Goal: Check status: Check status

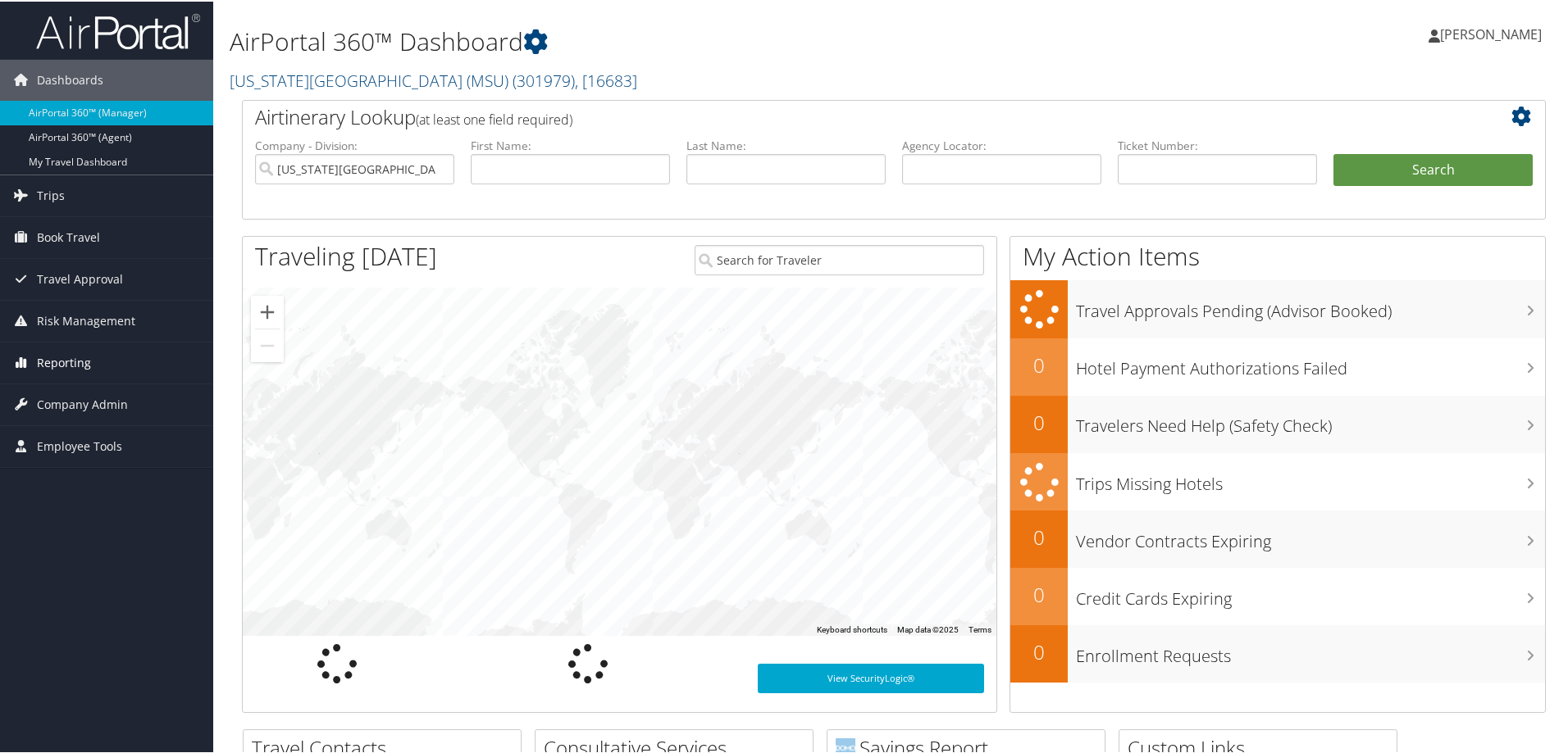
click at [65, 366] on span "Reporting" at bounding box center [63, 360] width 54 height 41
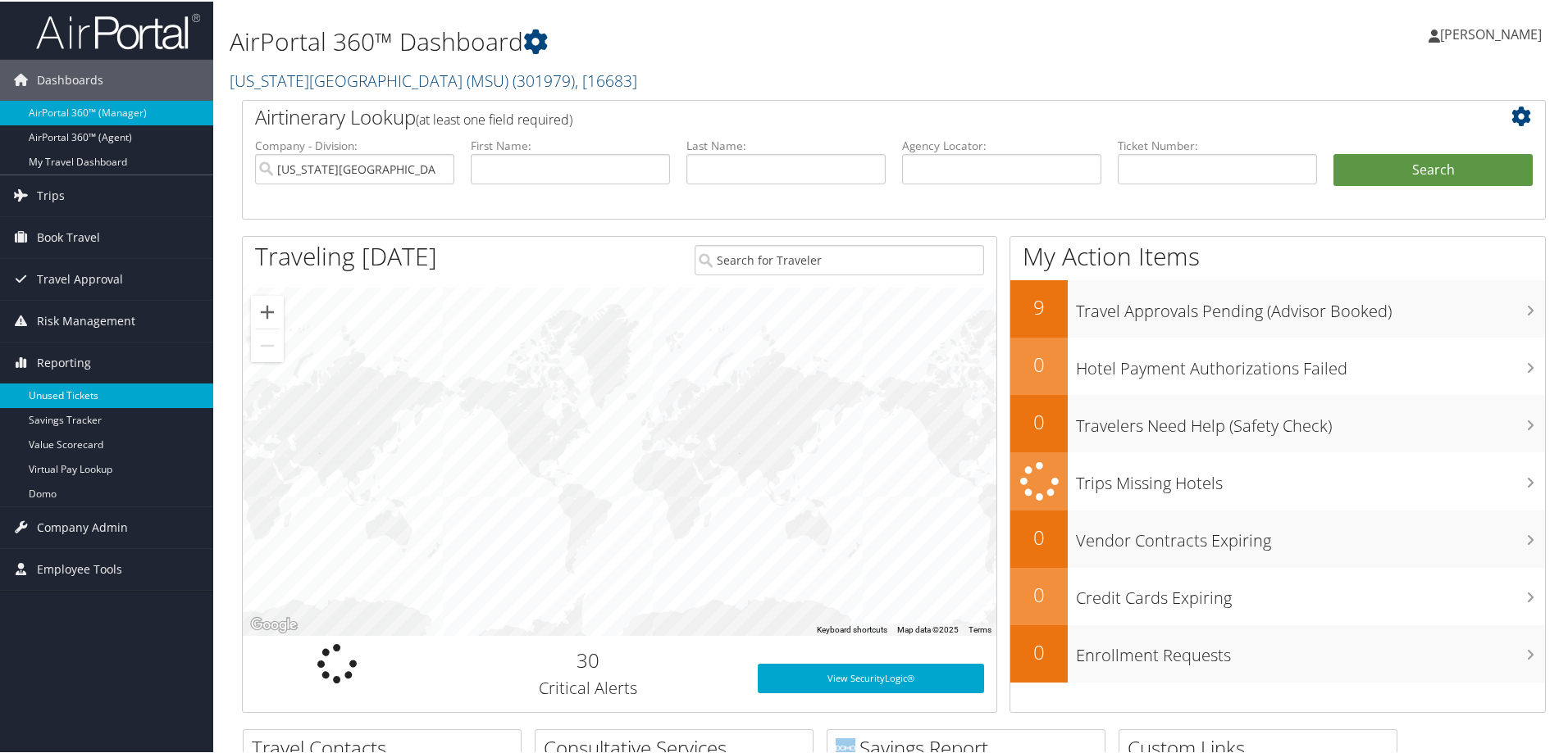
click at [64, 396] on link "Unused Tickets" at bounding box center [106, 394] width 213 height 25
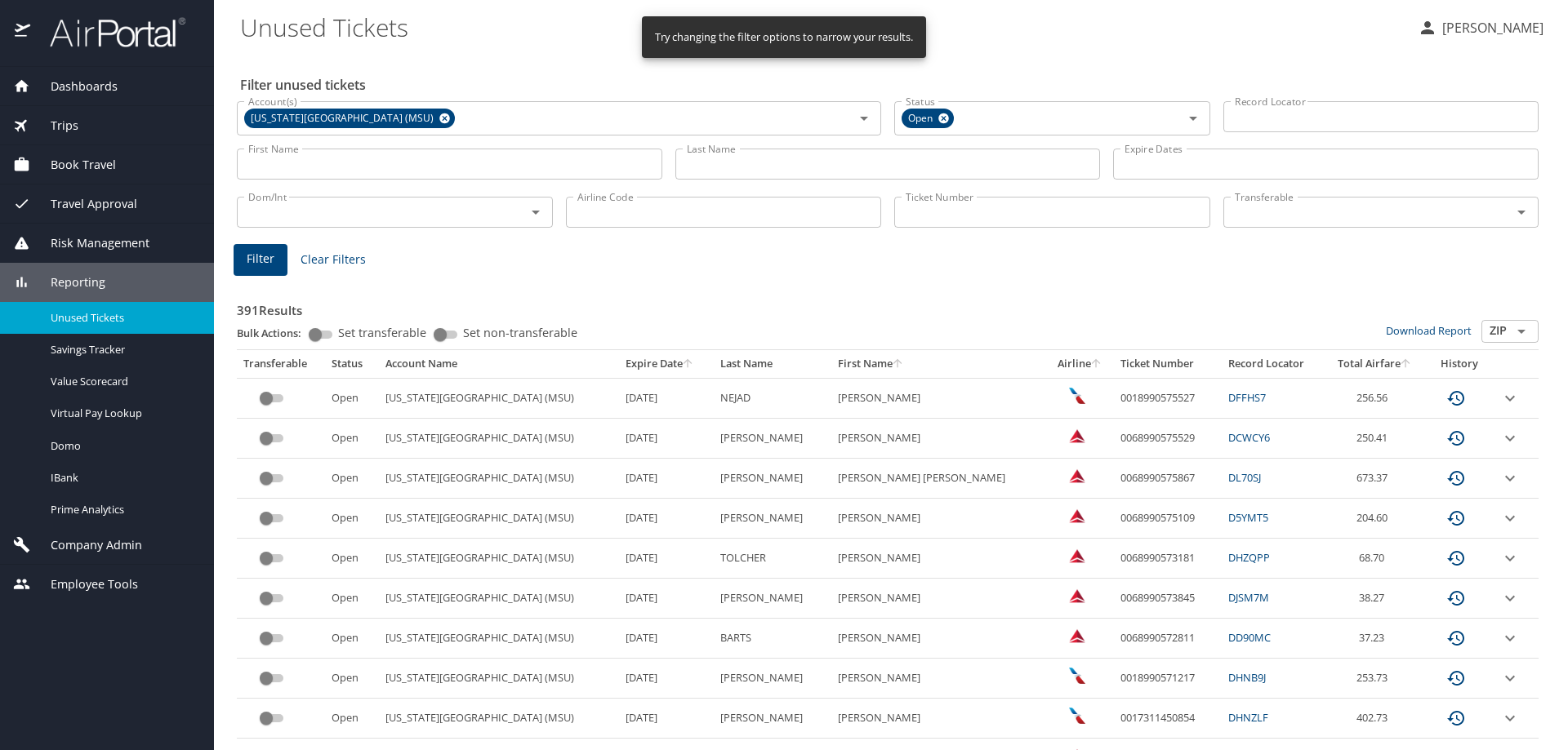
click at [342, 258] on span "Clear Filters" at bounding box center [333, 260] width 65 height 21
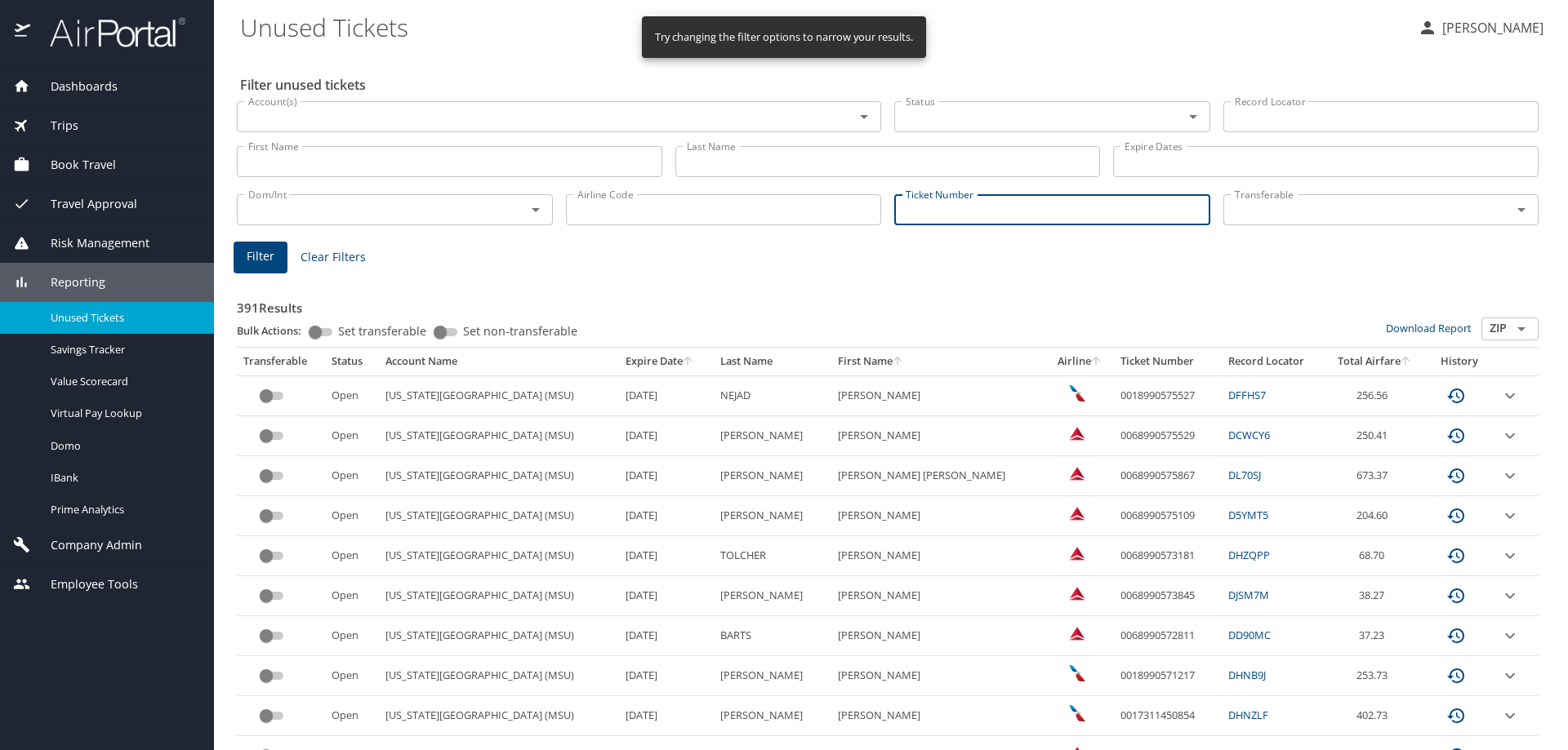
click at [953, 223] on input "Ticket Number" at bounding box center [1052, 209] width 316 height 31
click at [912, 253] on div "Filter Clear Filters" at bounding box center [888, 258] width 1308 height 32
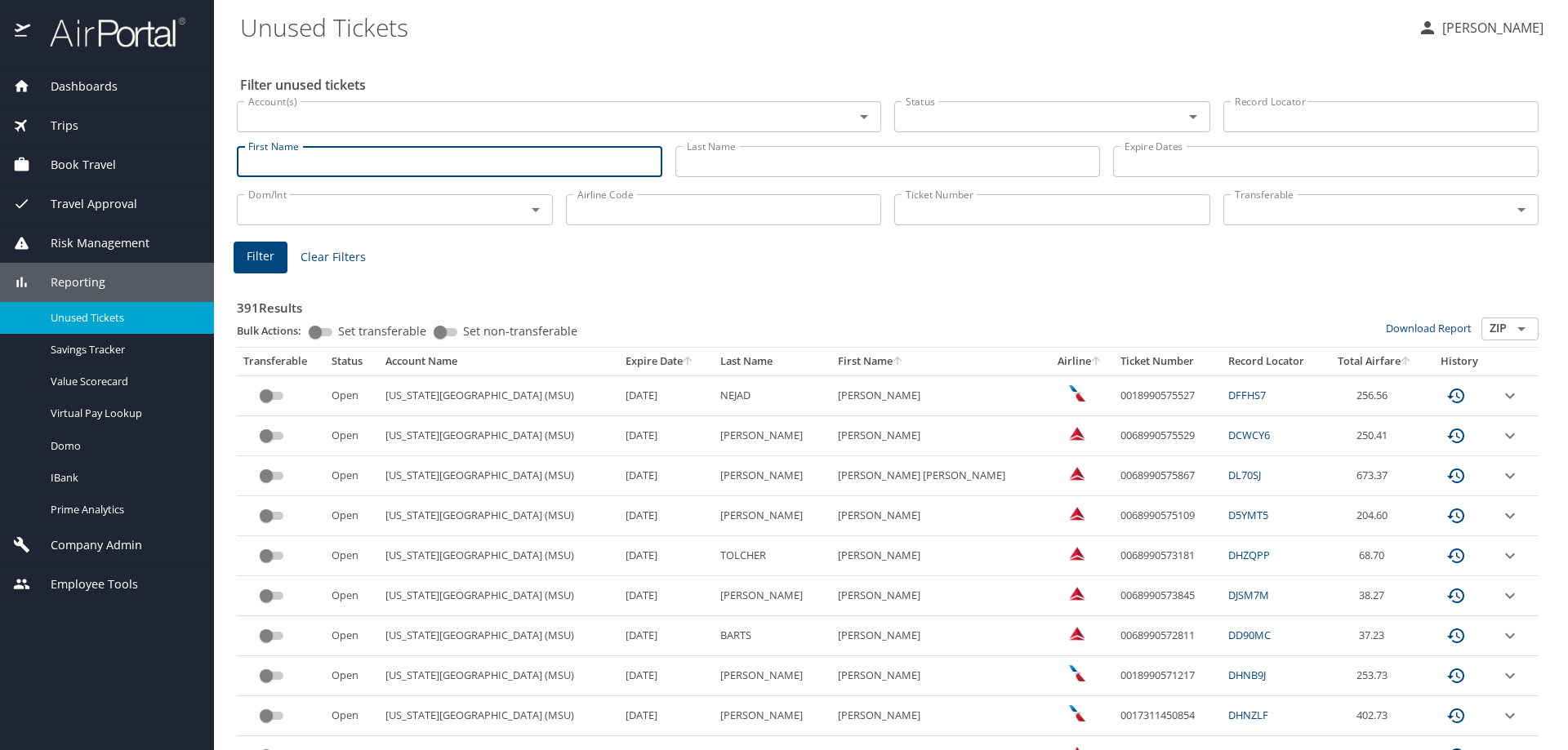
click at [344, 160] on input "First Name" at bounding box center [449, 161] width 425 height 31
drag, startPoint x: 858, startPoint y: 280, endPoint x: 938, endPoint y: 246, distance: 86.9
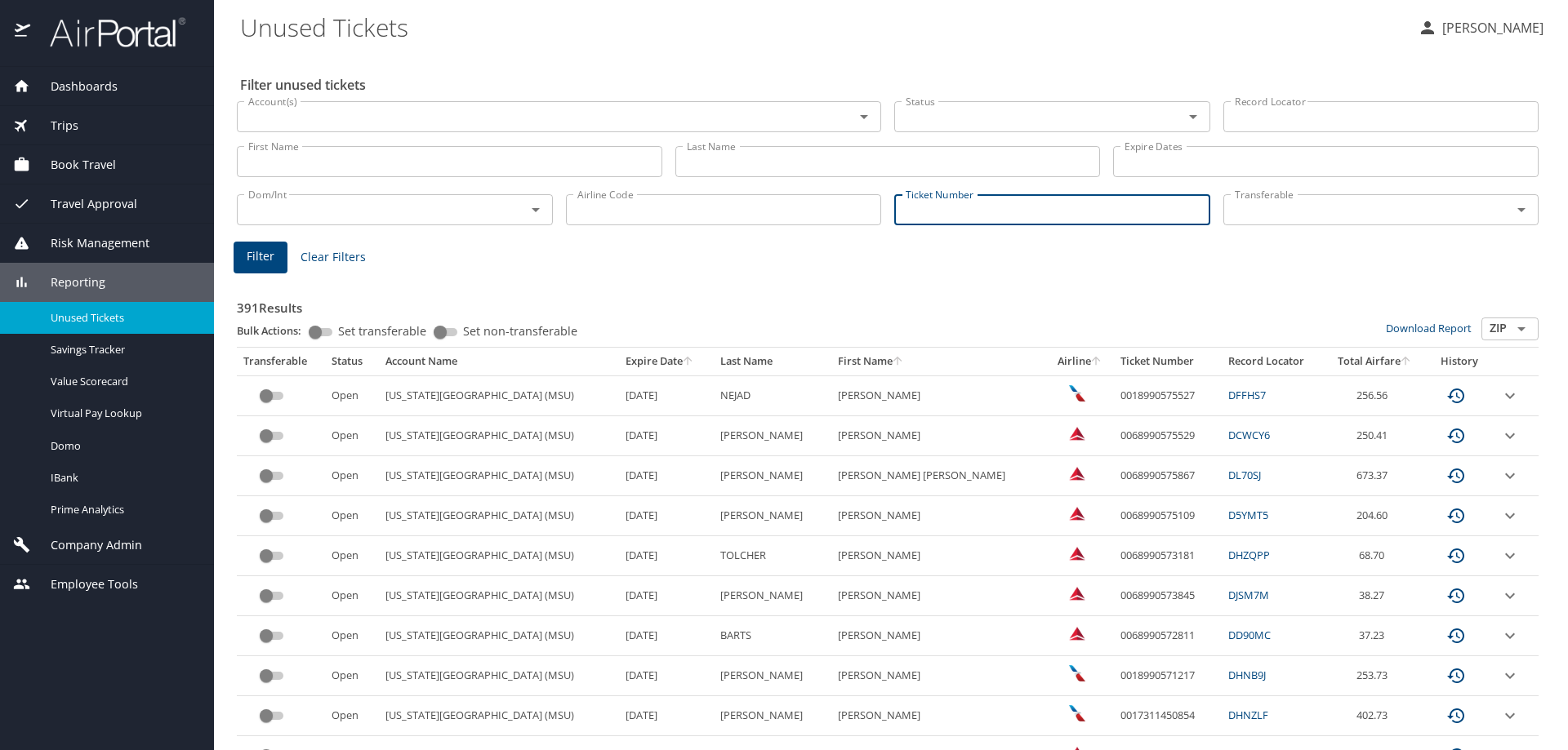
click at [949, 213] on input "Ticket Number" at bounding box center [1052, 209] width 316 height 31
click at [941, 258] on div "Filter Clear Filters" at bounding box center [888, 258] width 1308 height 32
click at [950, 213] on input "Ticket Number" at bounding box center [1052, 209] width 316 height 31
type input "5"
type input "5267231162528"
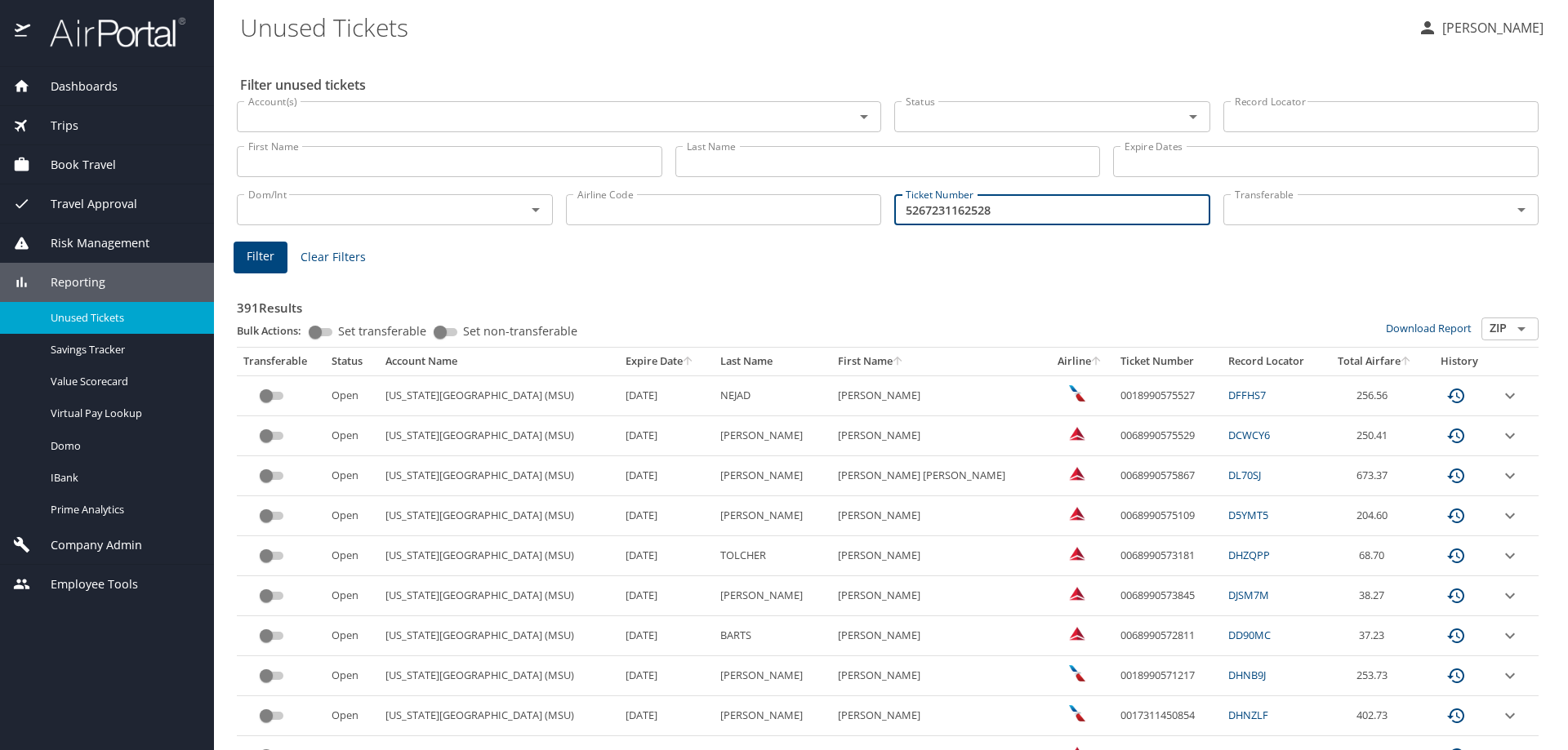
click at [257, 260] on span "Filter" at bounding box center [260, 257] width 27 height 21
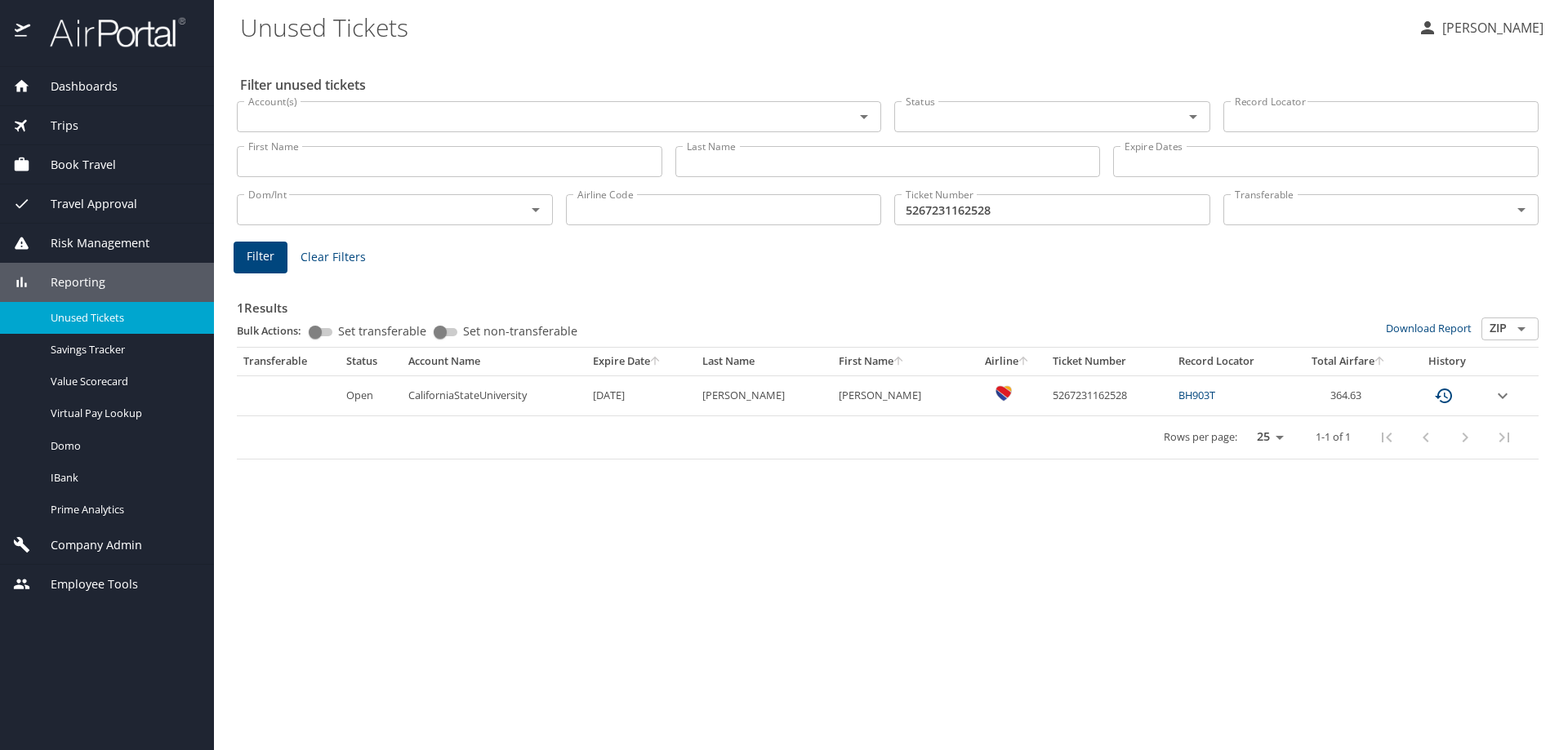
click at [1178, 395] on link "BH903T" at bounding box center [1196, 396] width 37 height 15
click at [1062, 52] on div "Filter unused tickets Account(s) Account(s) Status Status Record Locator Record…" at bounding box center [890, 400] width 1301 height 698
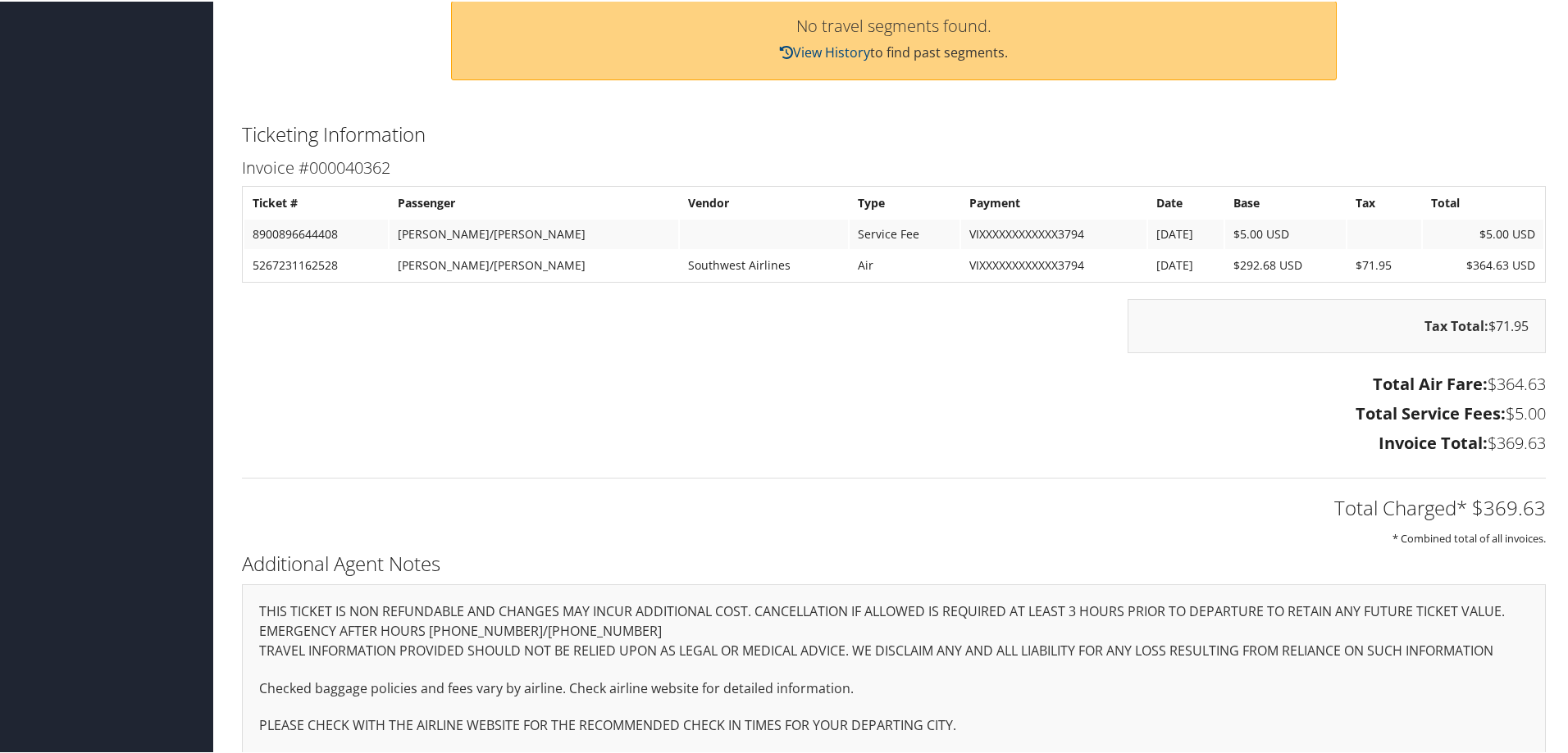
scroll to position [723, 0]
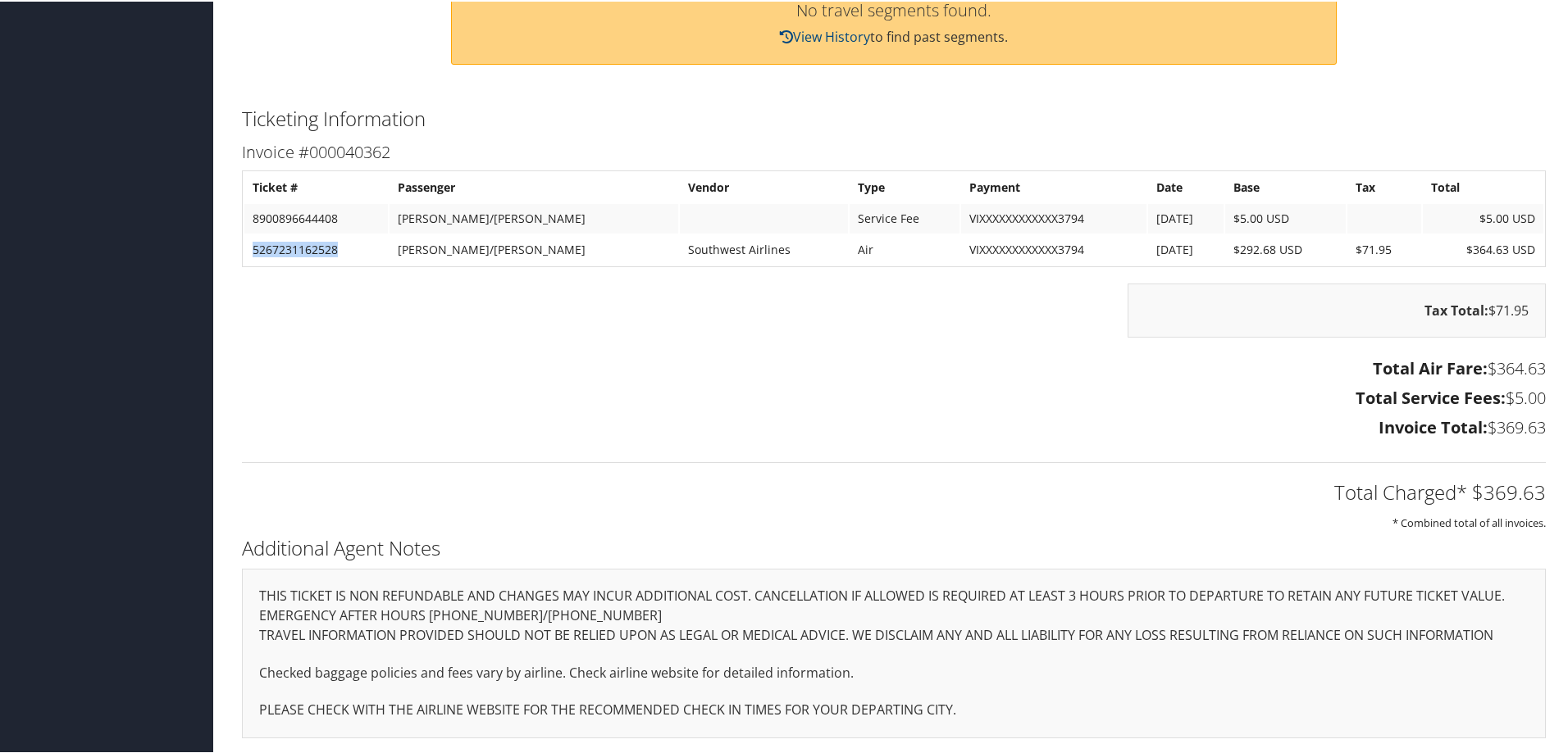
drag, startPoint x: 253, startPoint y: 245, endPoint x: 345, endPoint y: 243, distance: 92.0
click at [345, 243] on td "5267231162528" at bounding box center [316, 248] width 144 height 29
copy td "5267231162528"
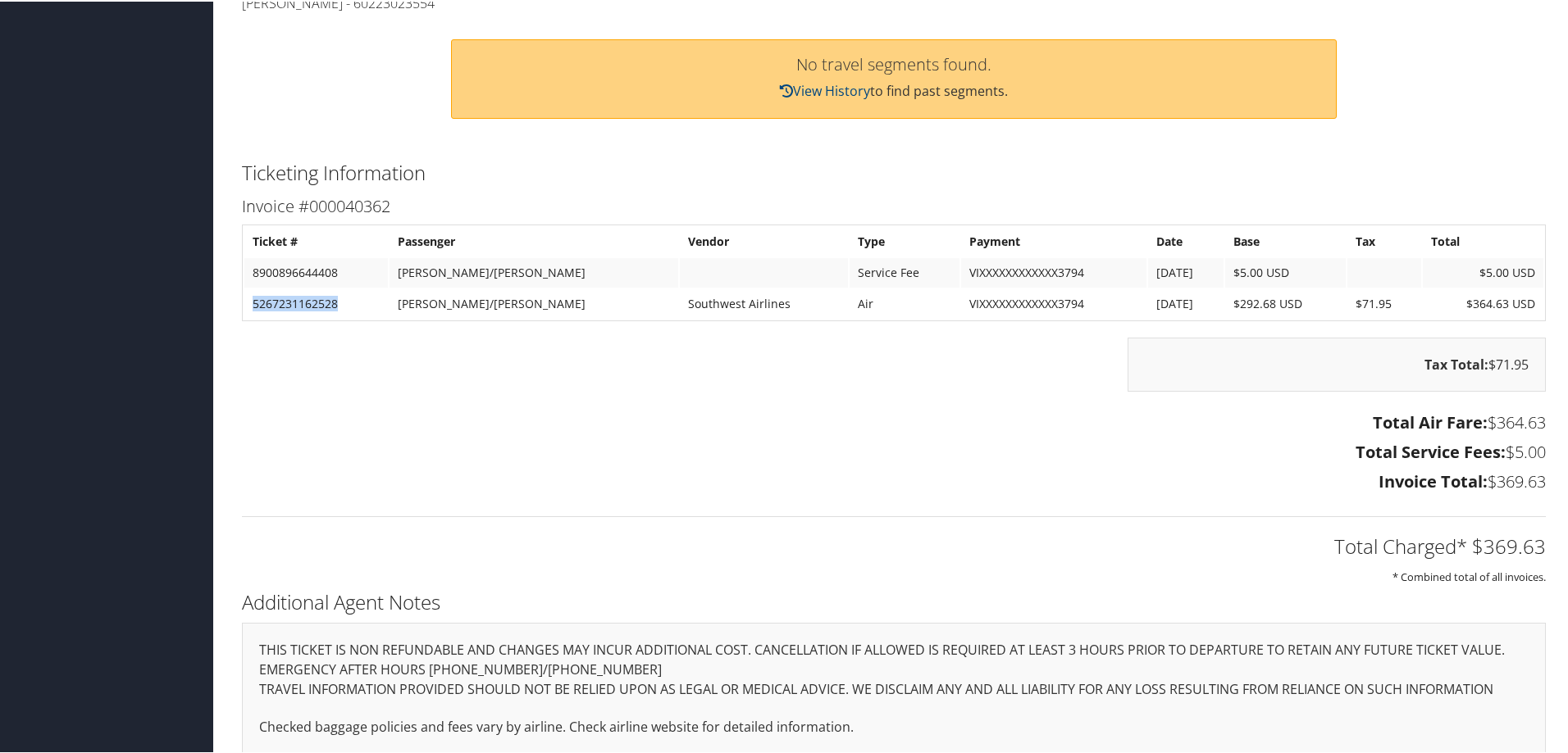
scroll to position [641, 0]
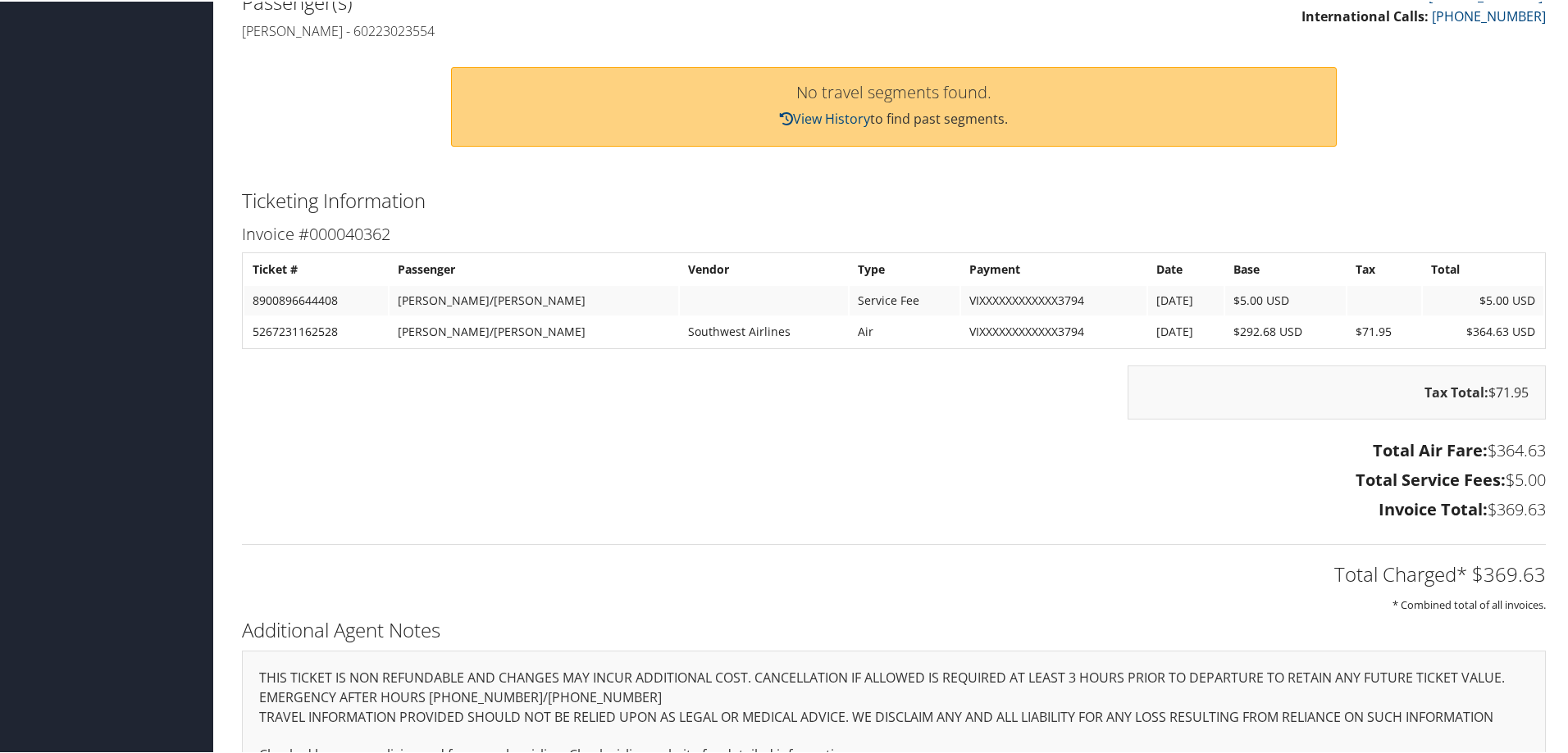
click at [831, 424] on div "Tax Total: $71.95" at bounding box center [894, 399] width 1329 height 71
drag, startPoint x: 254, startPoint y: 332, endPoint x: 349, endPoint y: 342, distance: 95.5
click at [349, 342] on td "5267231162528" at bounding box center [316, 330] width 144 height 29
copy td "5267231162528"
